Goal: Information Seeking & Learning: Learn about a topic

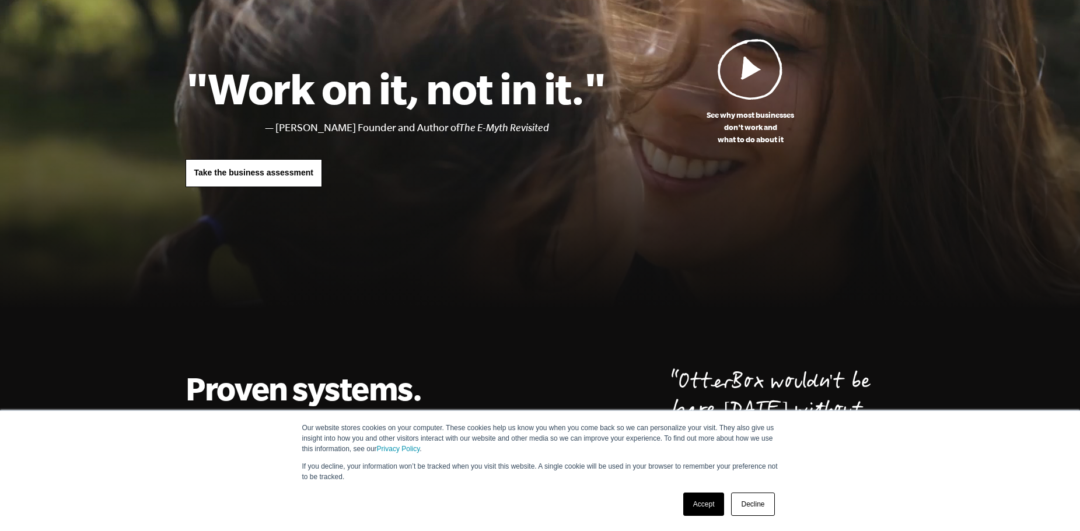
scroll to position [175, 0]
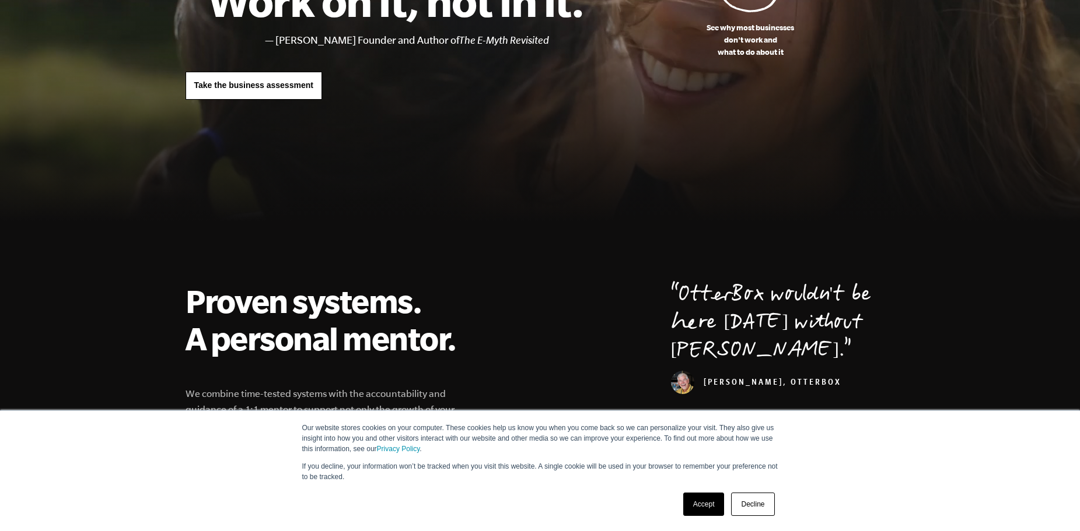
click at [748, 503] on link "Decline" at bounding box center [752, 504] width 43 height 23
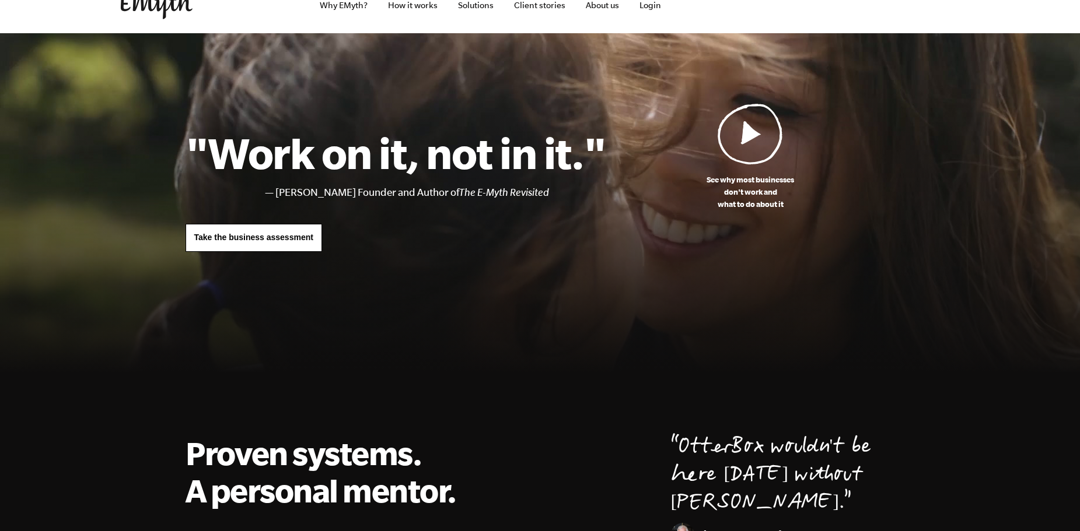
scroll to position [0, 0]
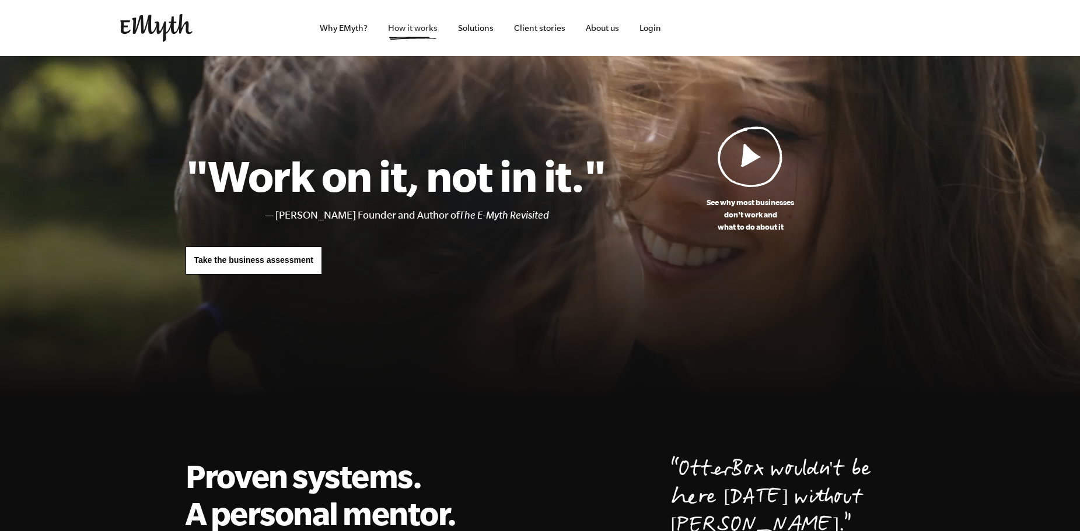
click at [415, 28] on link "How it works" at bounding box center [413, 28] width 68 height 56
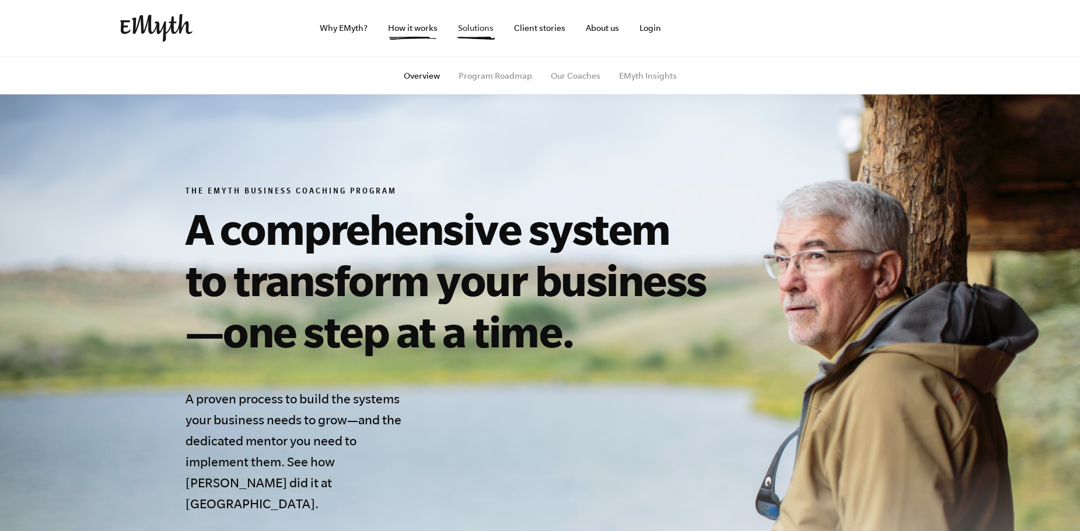
click at [470, 39] on link "Solutions" at bounding box center [476, 28] width 54 height 56
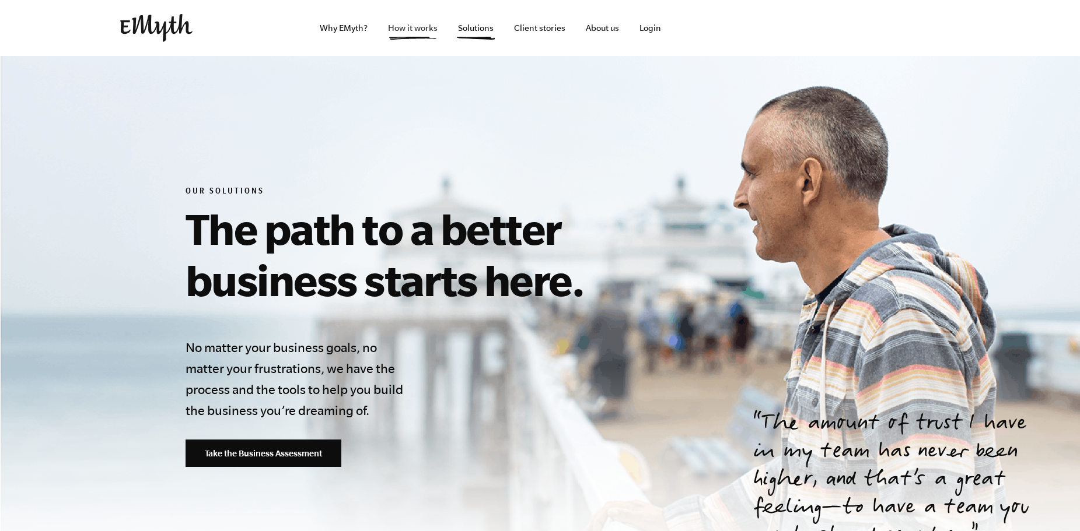
click at [415, 36] on link "How it works" at bounding box center [413, 28] width 68 height 56
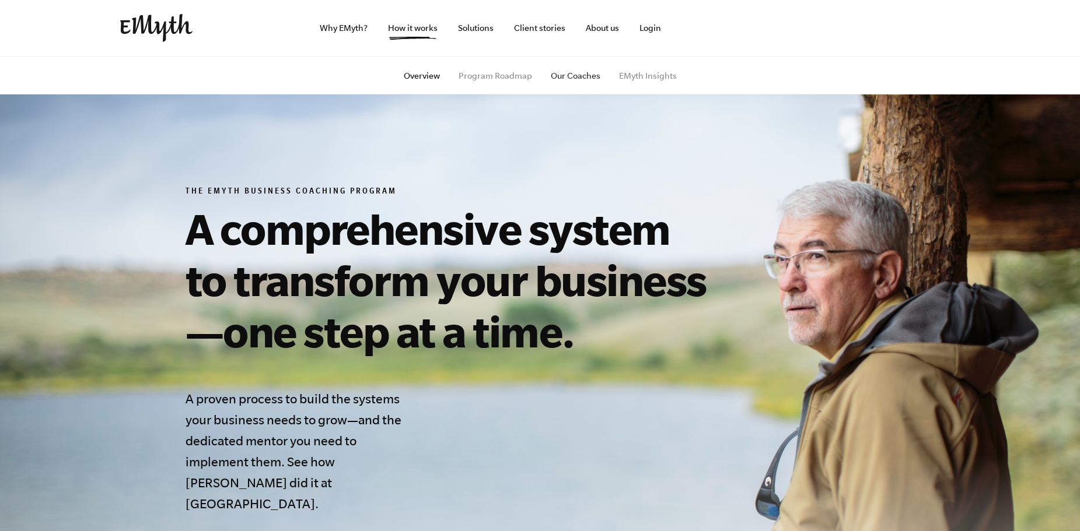
click at [564, 77] on link "Our Coaches" at bounding box center [576, 75] width 50 height 9
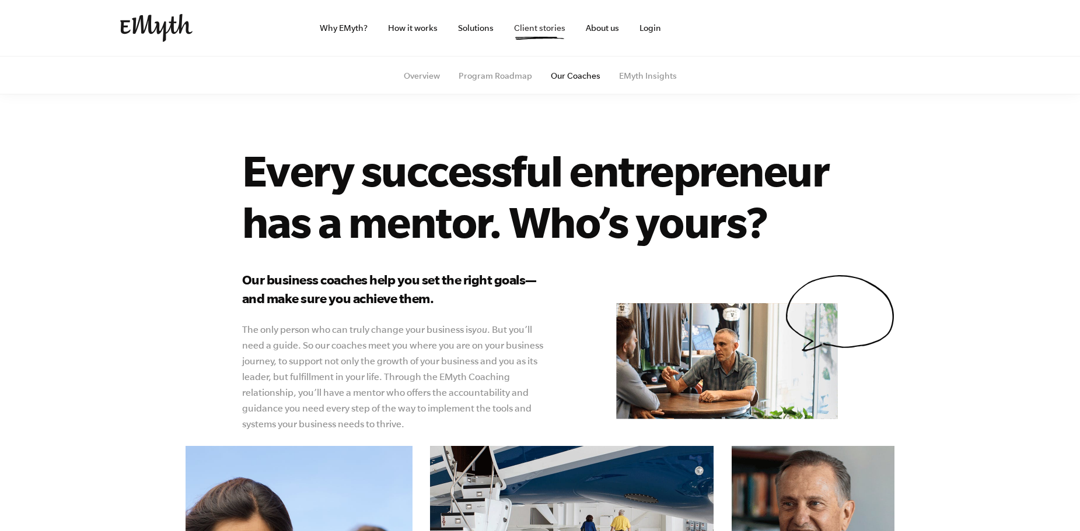
click at [543, 41] on link "Client stories" at bounding box center [540, 28] width 70 height 56
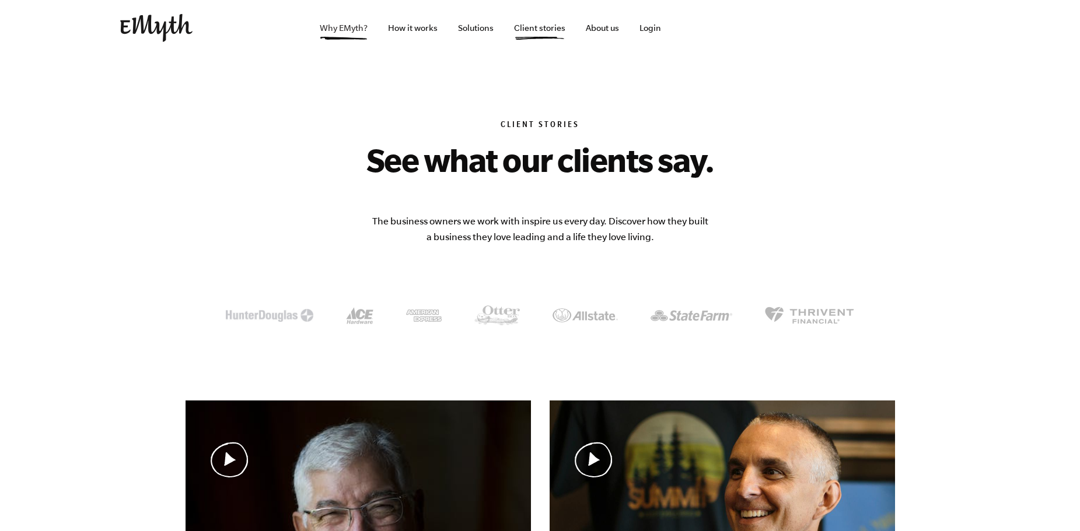
click at [359, 28] on link "Why EMyth?" at bounding box center [343, 28] width 66 height 56
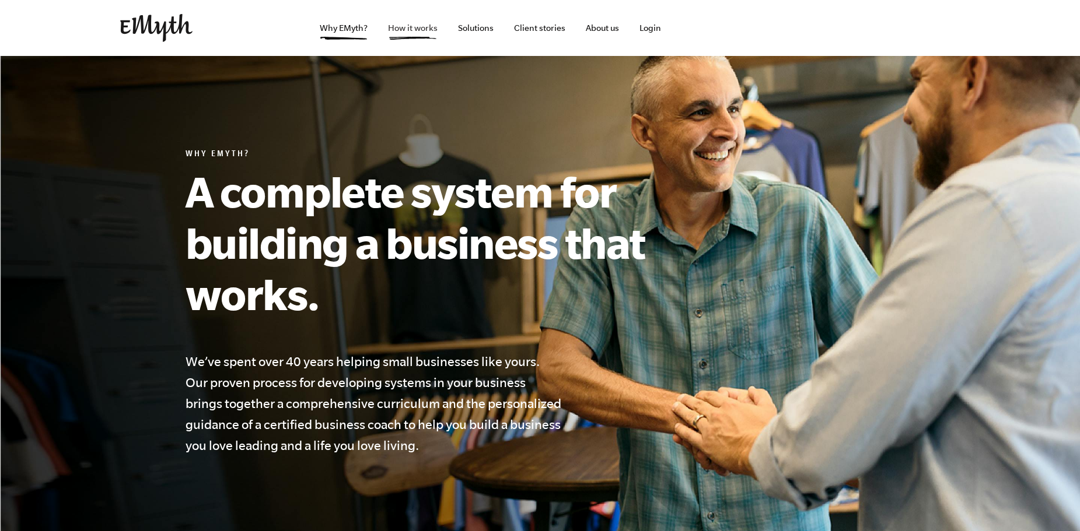
click at [410, 30] on link "How it works" at bounding box center [413, 28] width 68 height 56
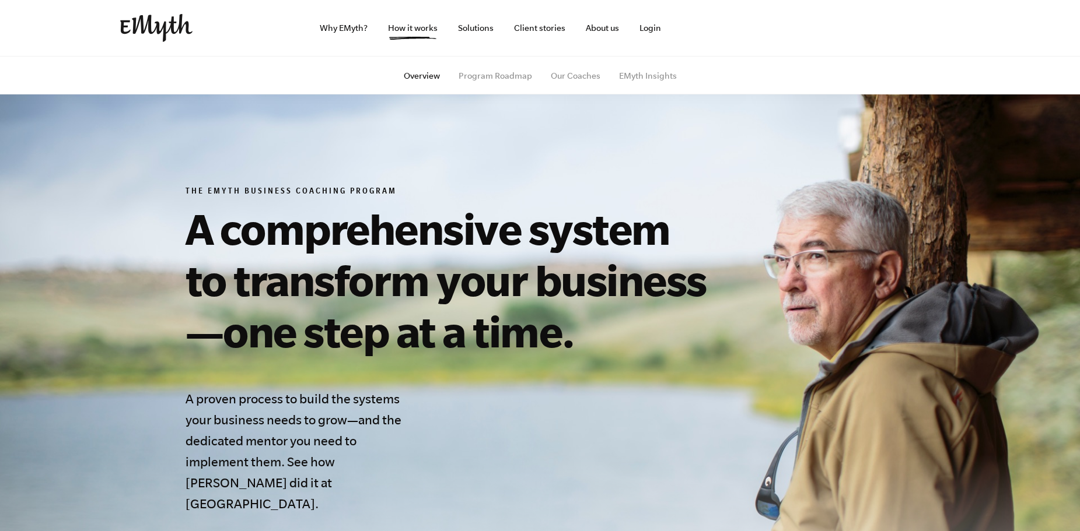
click at [144, 17] on img at bounding box center [156, 28] width 72 height 28
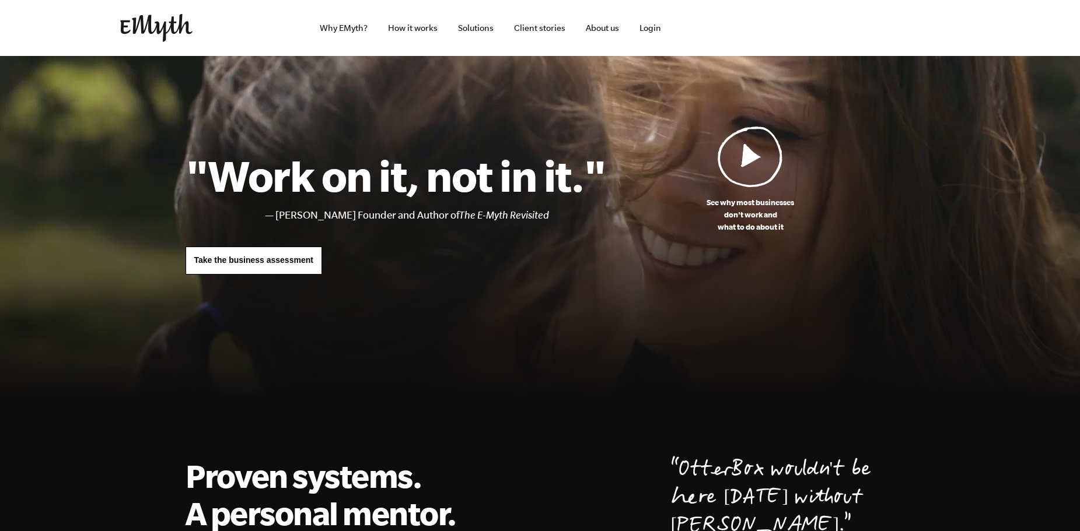
click at [784, 354] on div at bounding box center [540, 235] width 1080 height 358
